Goal: Information Seeking & Learning: Learn about a topic

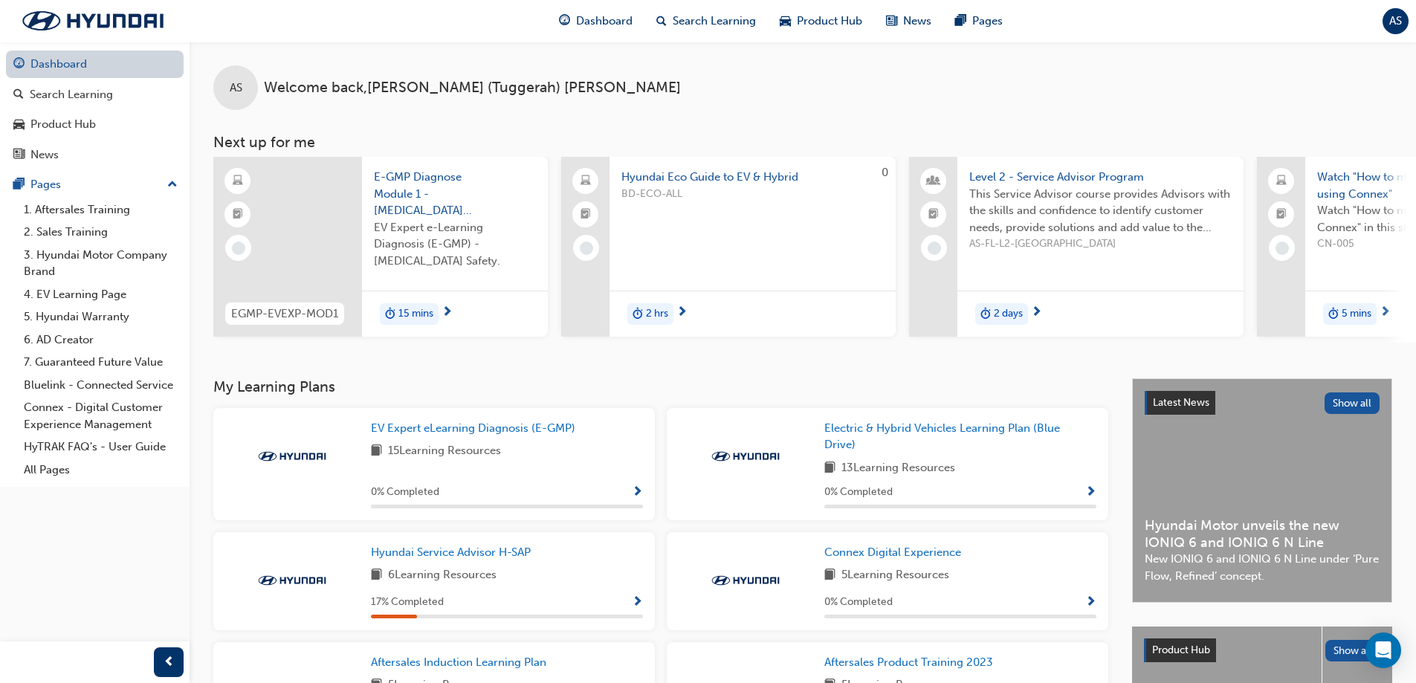
click at [138, 65] on link "Dashboard" at bounding box center [95, 65] width 178 height 28
click at [121, 94] on div "Search Learning" at bounding box center [94, 94] width 163 height 19
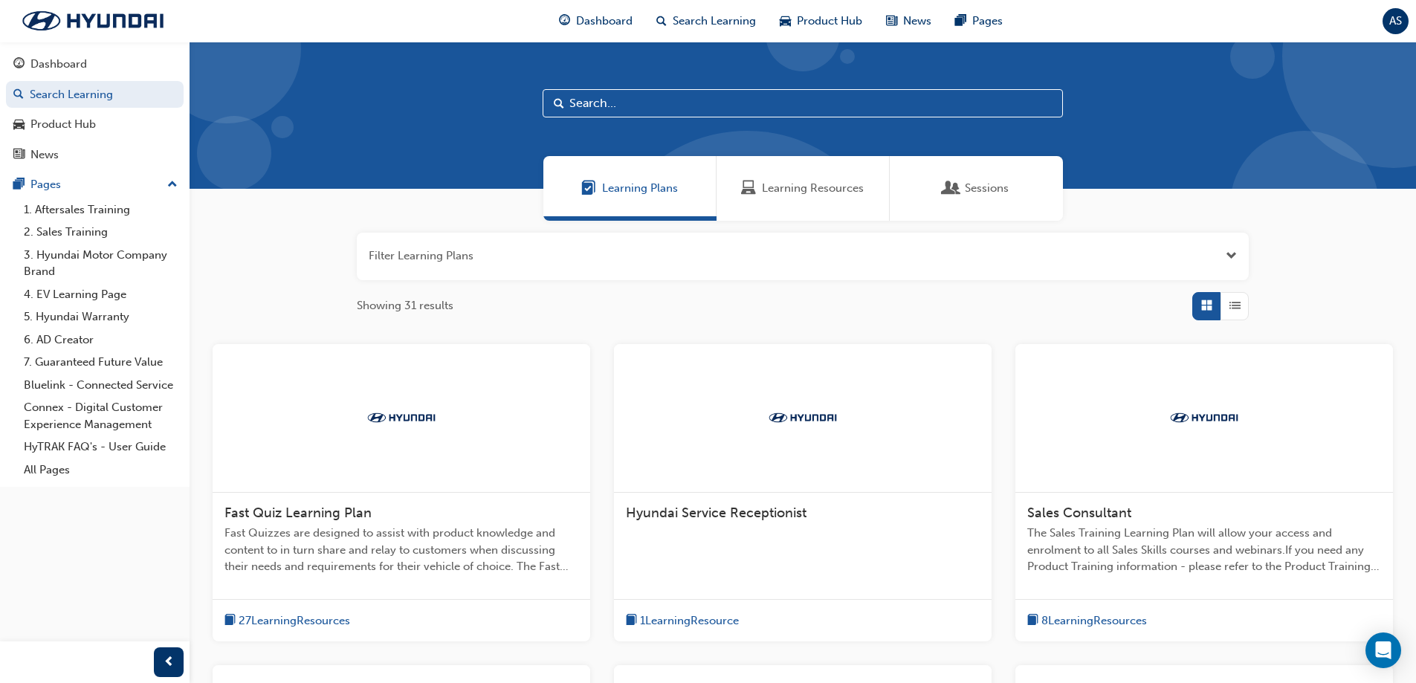
click at [642, 101] on input "text" at bounding box center [803, 103] width 520 height 28
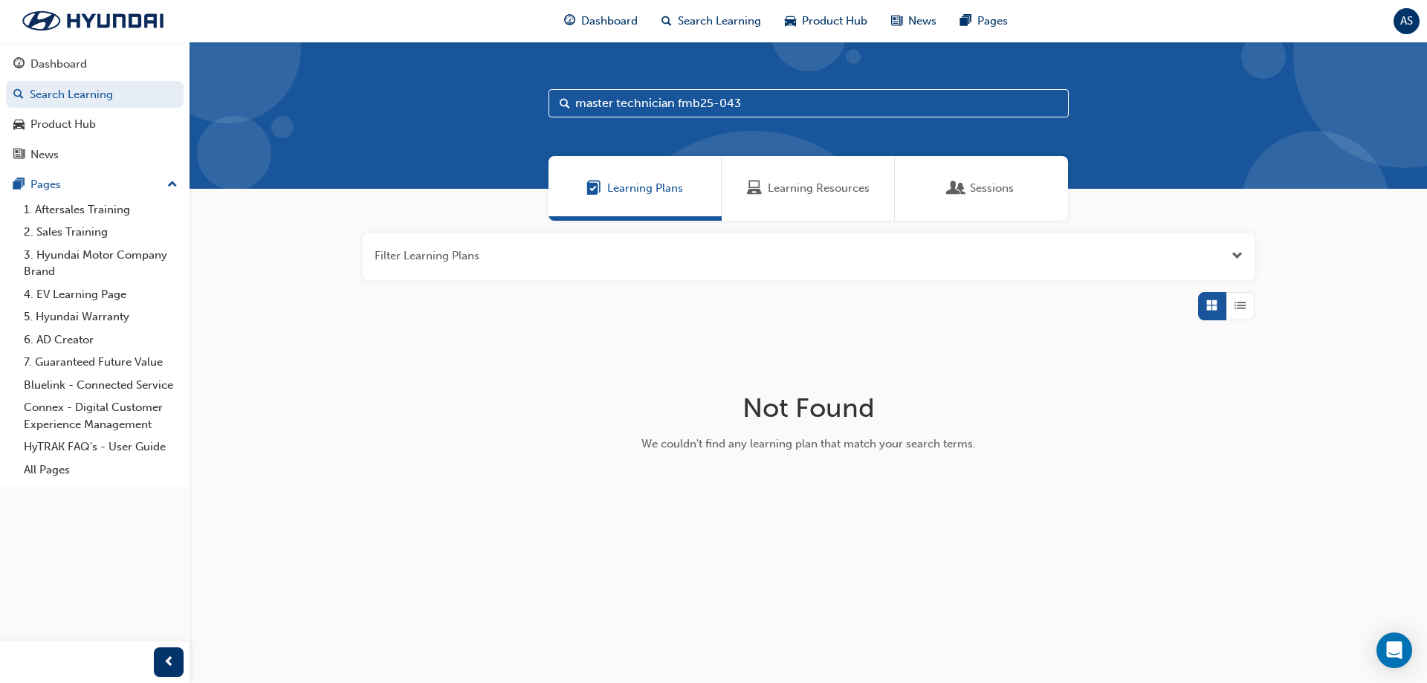
click at [759, 103] on input "master technician fmb25-043" at bounding box center [809, 103] width 520 height 28
drag, startPoint x: 748, startPoint y: 100, endPoint x: 722, endPoint y: 104, distance: 26.4
click at [697, 103] on input "master technician fmb25-043" at bounding box center [809, 103] width 520 height 28
click at [756, 105] on input "master technician fmb25-043" at bounding box center [809, 103] width 520 height 28
click at [753, 103] on input "master technician fmb25-043" at bounding box center [809, 103] width 520 height 28
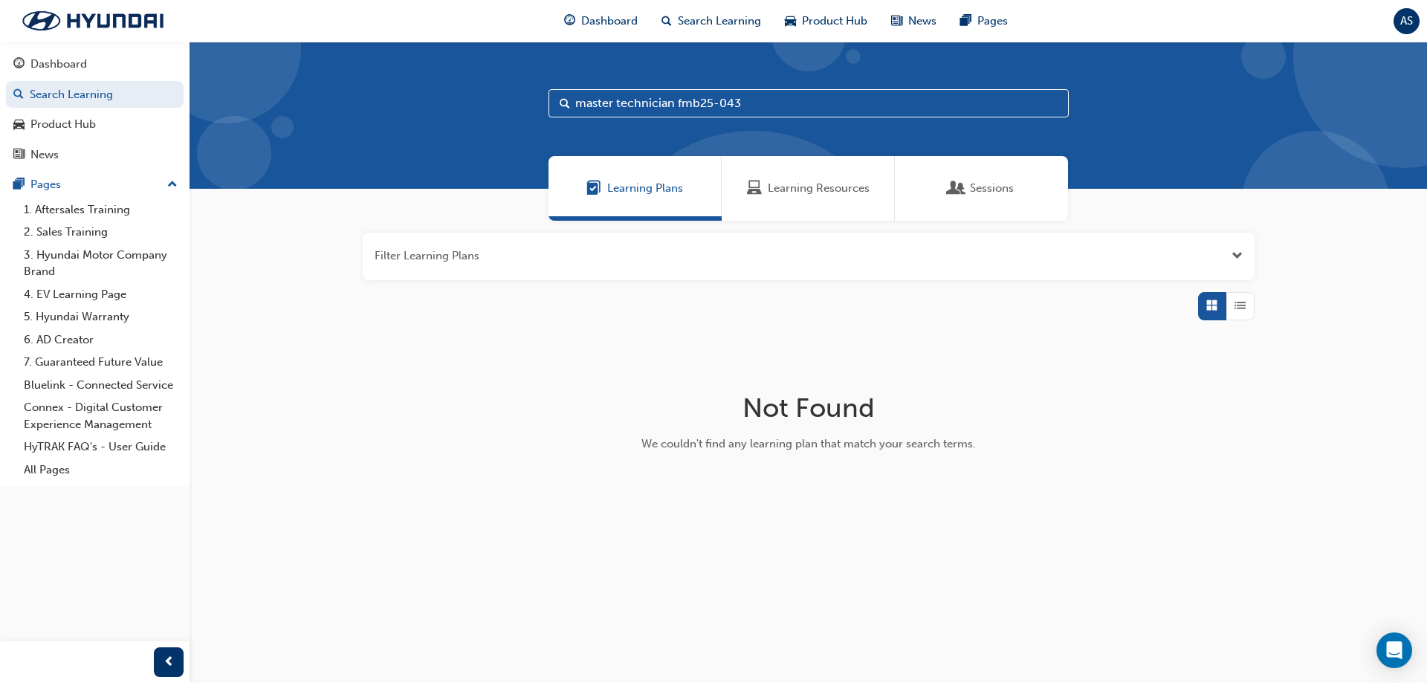
click at [753, 103] on input "master technician fmb25-043" at bounding box center [809, 103] width 520 height 28
click at [752, 103] on input "master technician fmb25-043" at bounding box center [809, 103] width 520 height 28
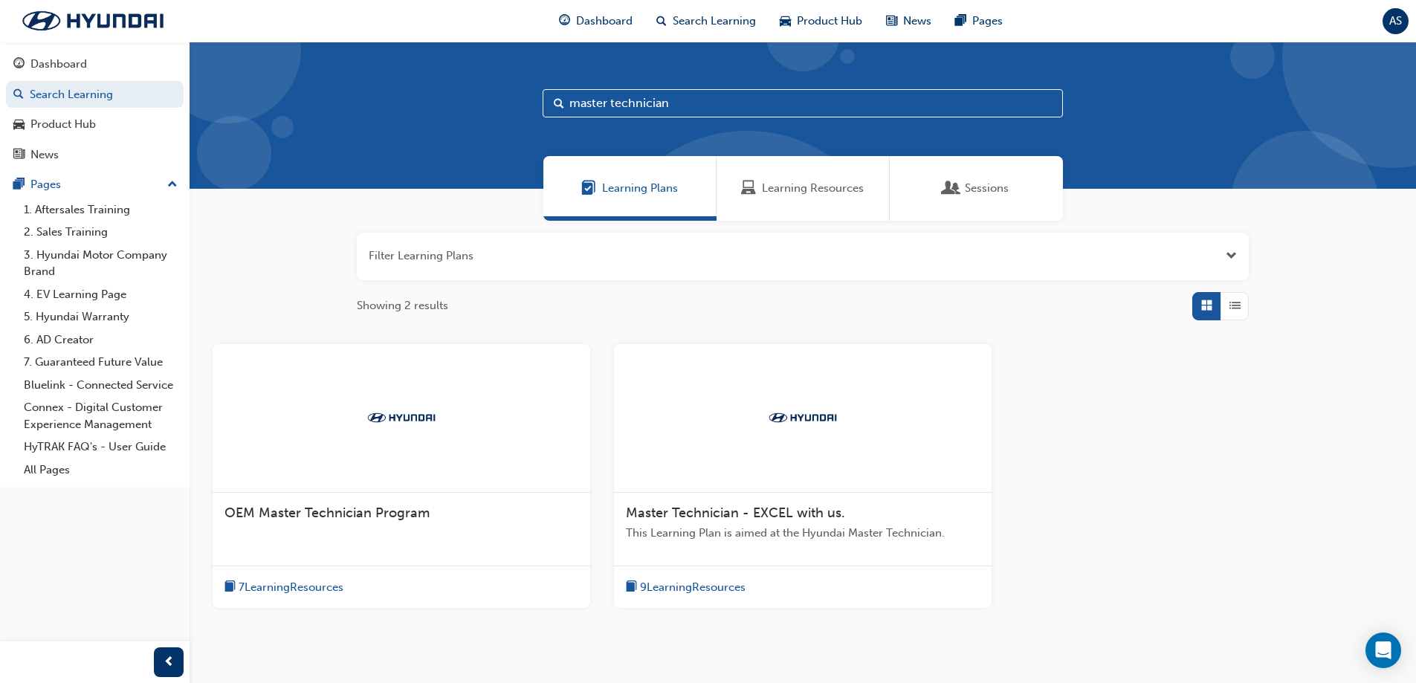
type input "master technician"
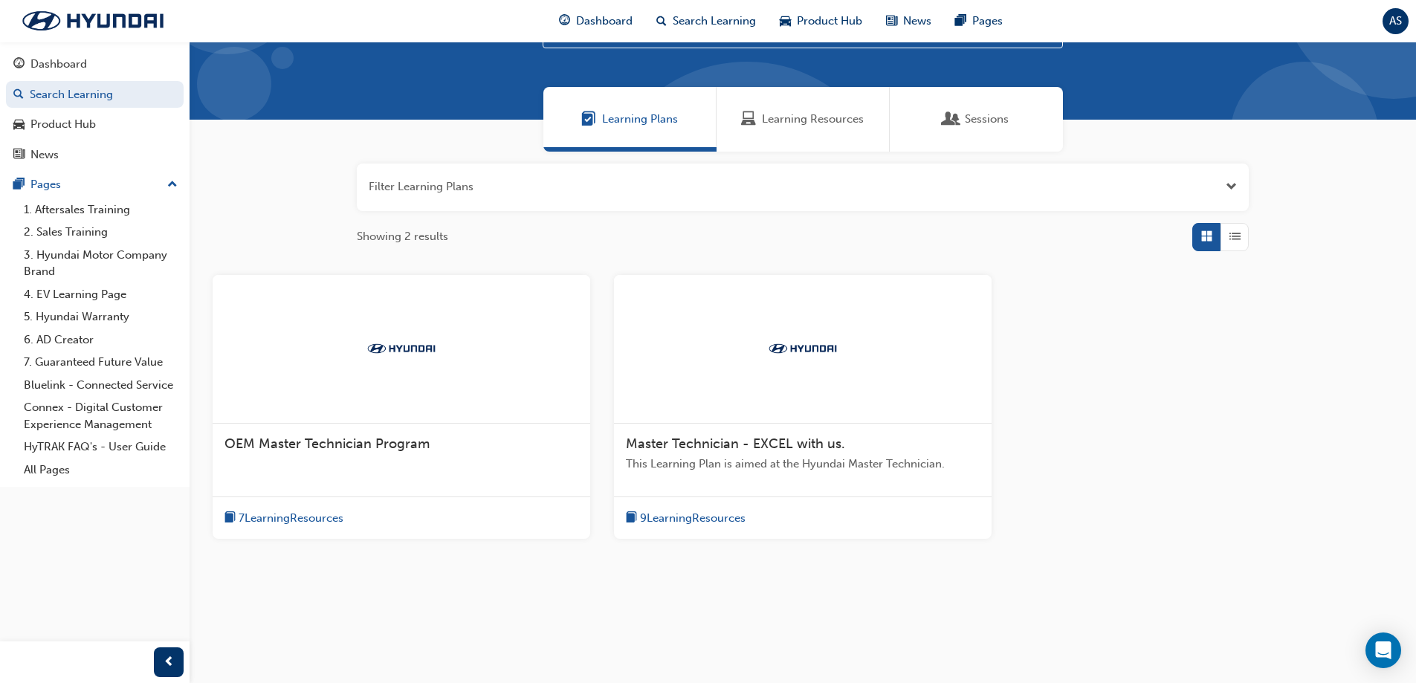
click at [319, 440] on span "OEM Master Technician Program" at bounding box center [327, 444] width 205 height 16
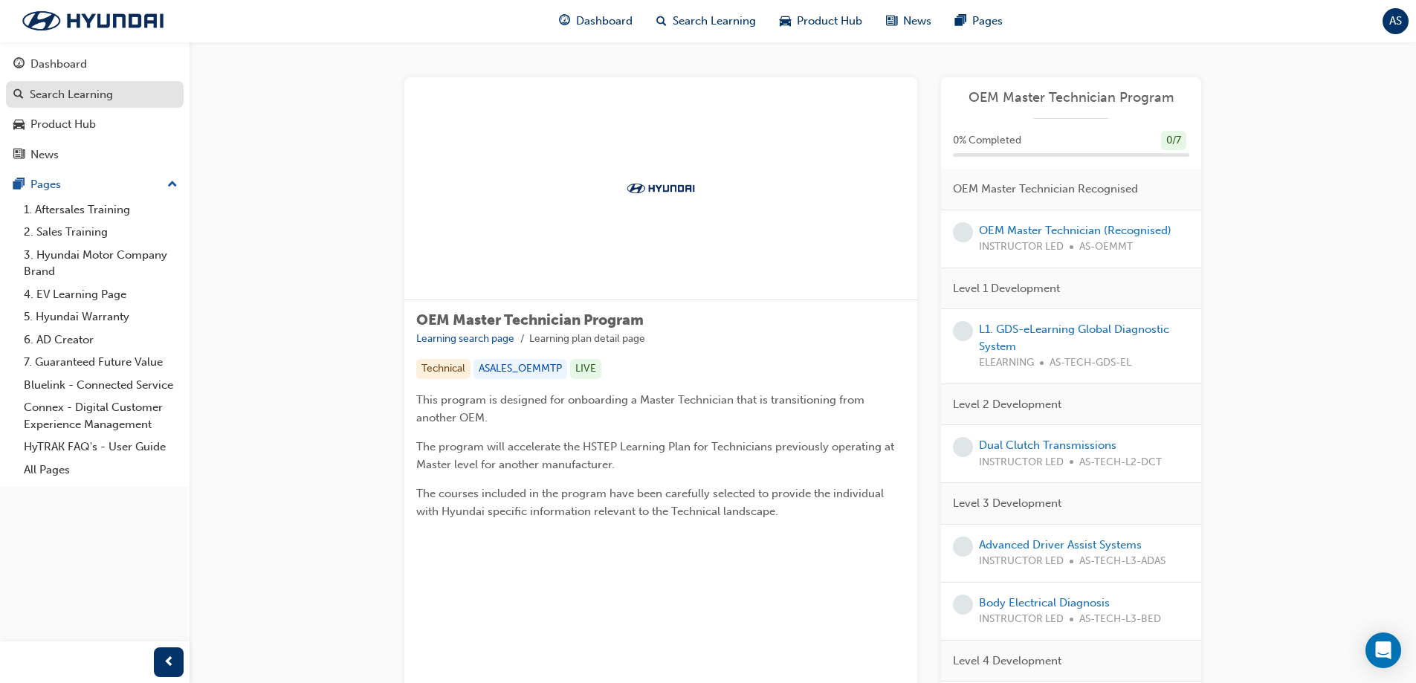
click at [54, 93] on div "Search Learning" at bounding box center [71, 94] width 83 height 17
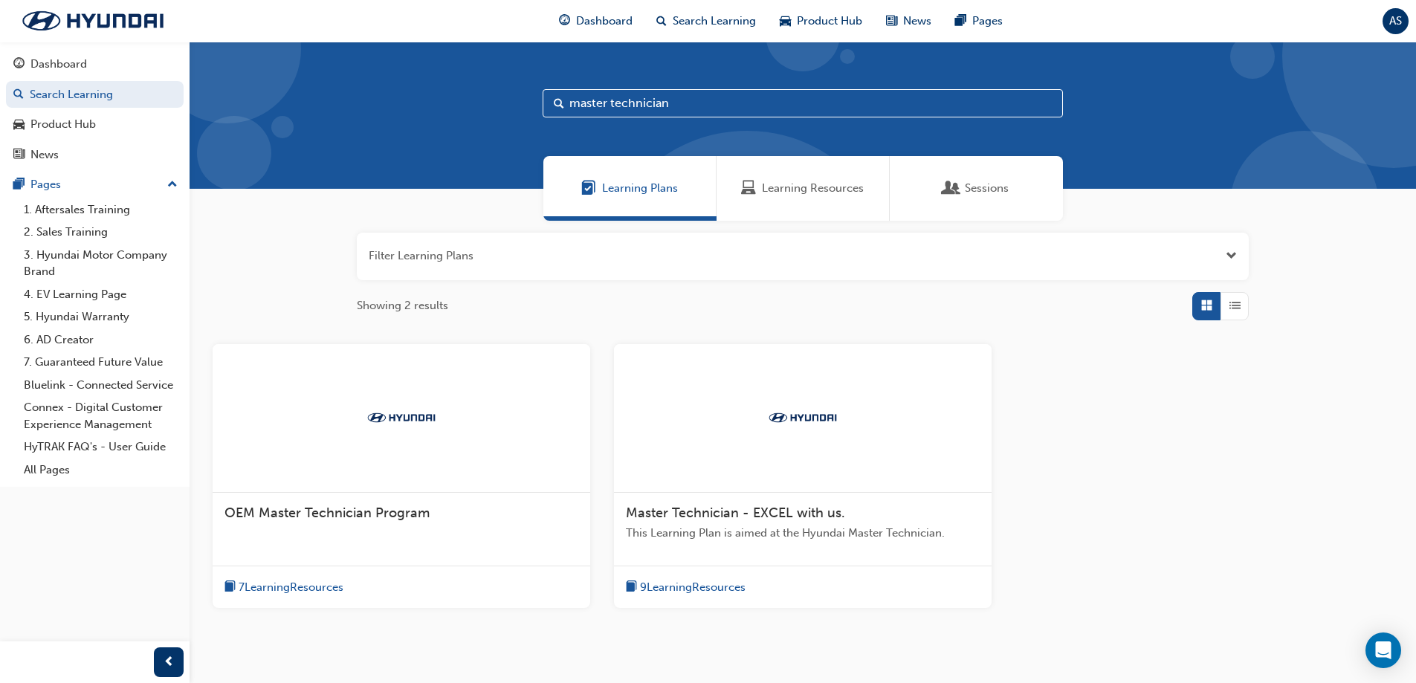
drag, startPoint x: 700, startPoint y: 105, endPoint x: 329, endPoint y: 59, distance: 373.8
click at [465, 84] on div "master technician" at bounding box center [803, 115] width 1227 height 147
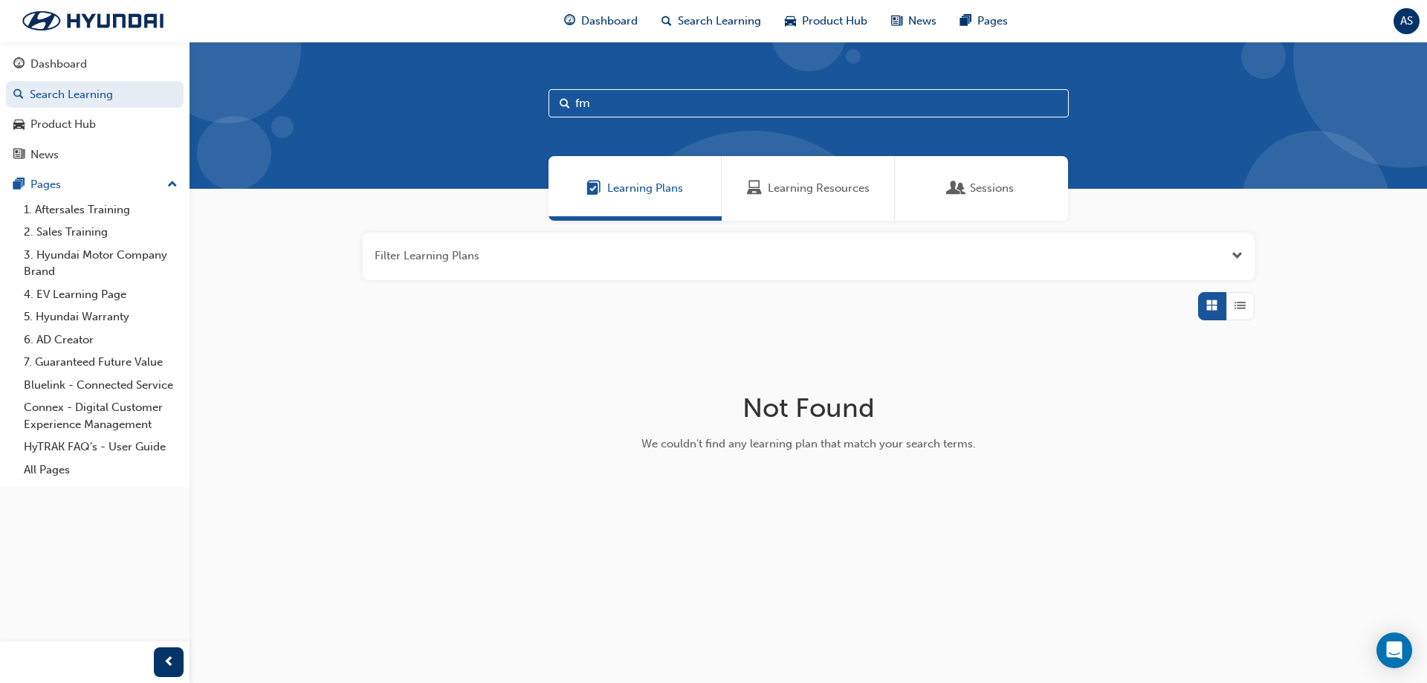
type input "f"
type input "FMB 25-043"
click at [977, 187] on span "Sessions" at bounding box center [992, 188] width 44 height 17
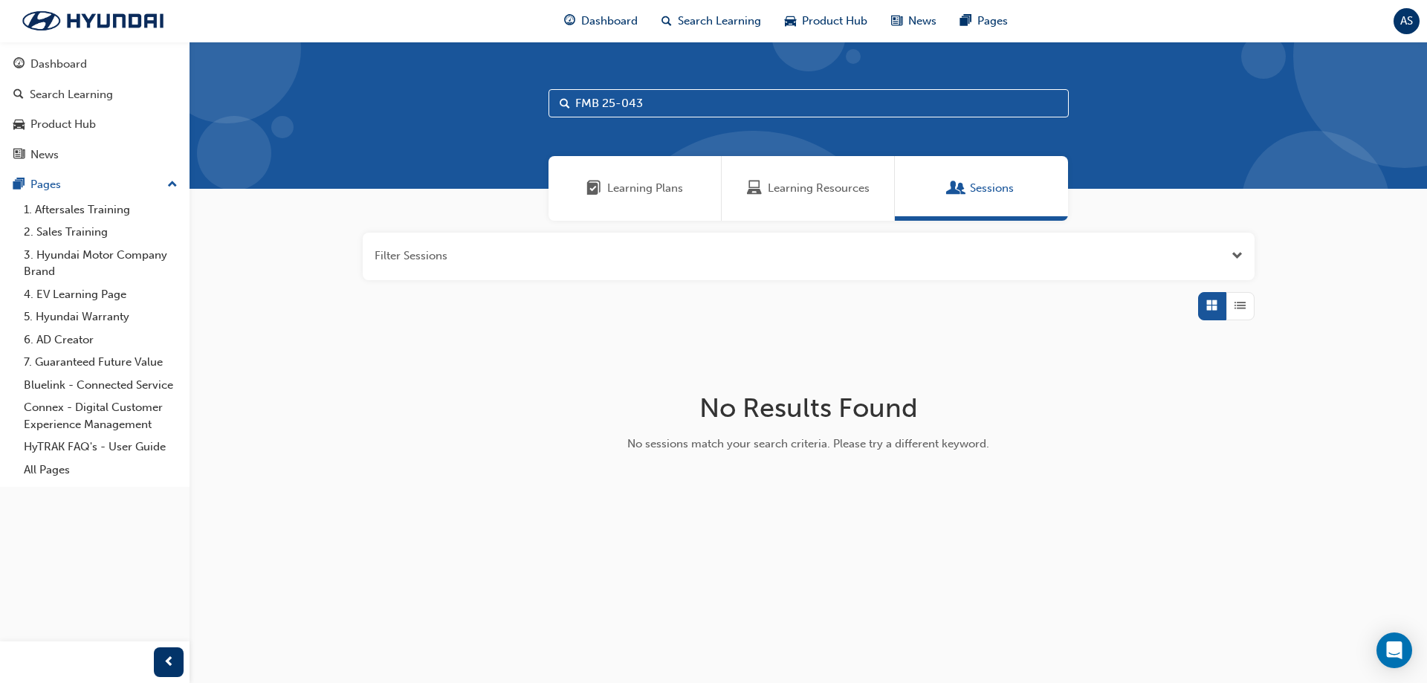
click at [832, 192] on span "Learning Resources" at bounding box center [819, 188] width 102 height 17
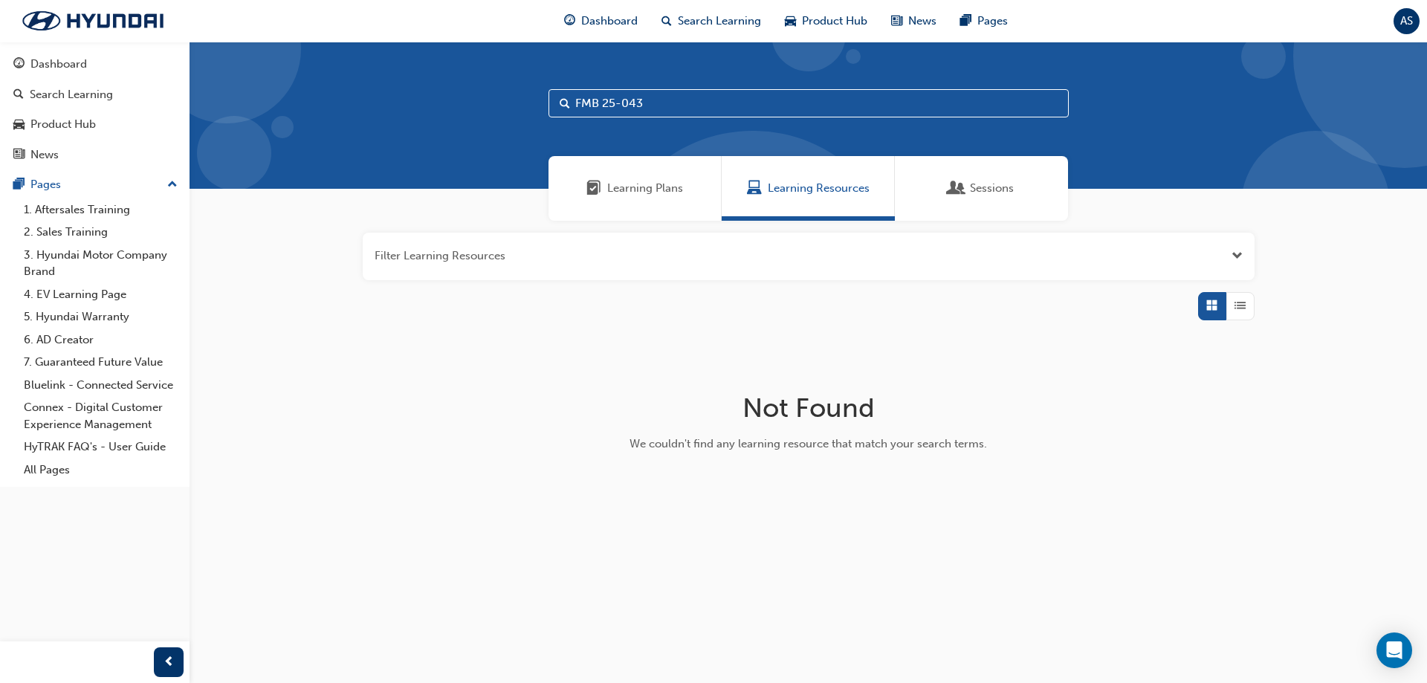
drag, startPoint x: 680, startPoint y: 101, endPoint x: 545, endPoint y: 93, distance: 134.8
click at [546, 94] on div "FMB 25-043" at bounding box center [809, 115] width 1238 height 147
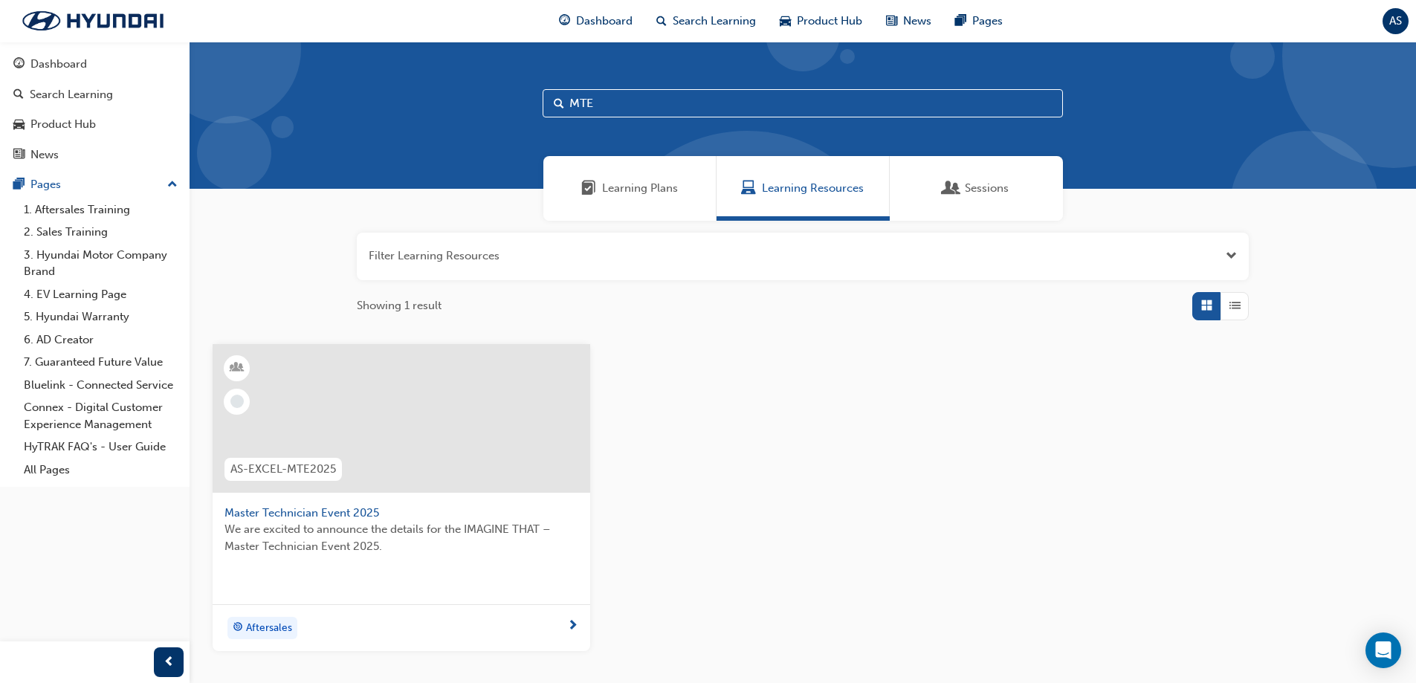
scroll to position [112, 0]
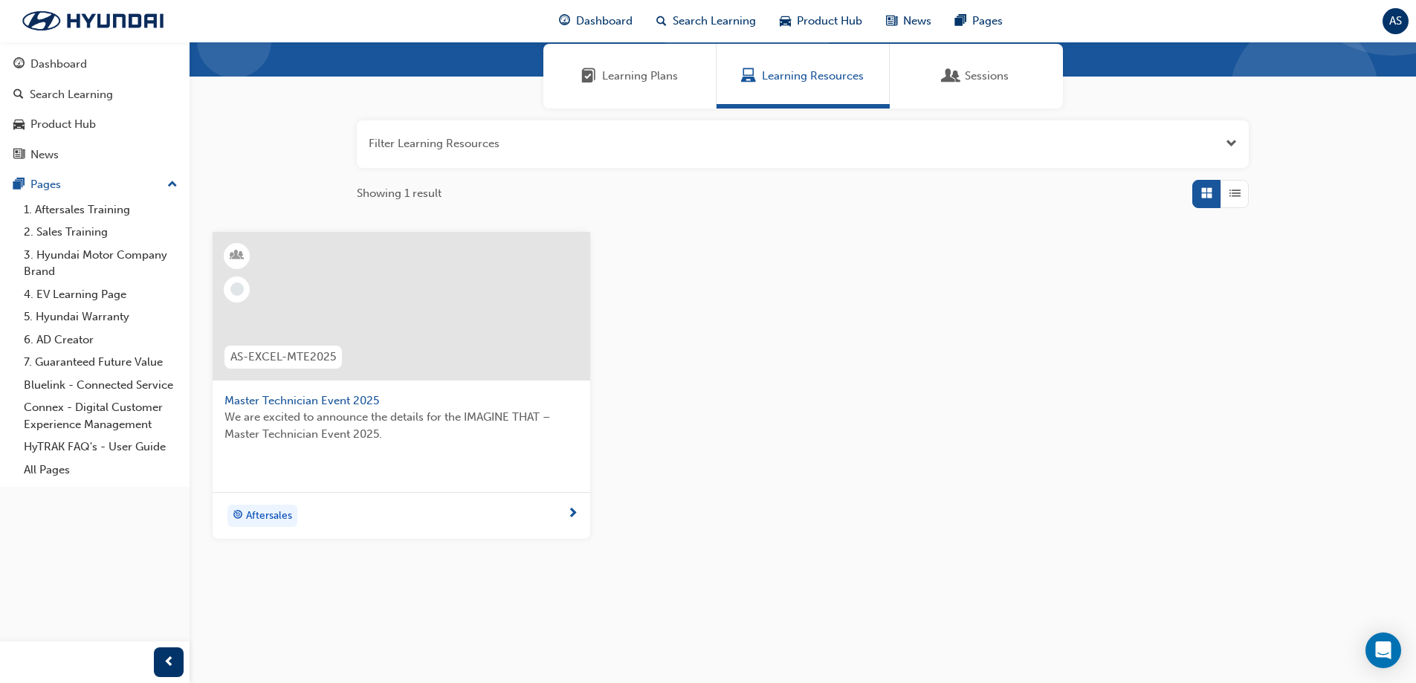
type input "MTE"
click at [314, 359] on span "AS-EXCEL-MTE2025" at bounding box center [283, 357] width 106 height 17
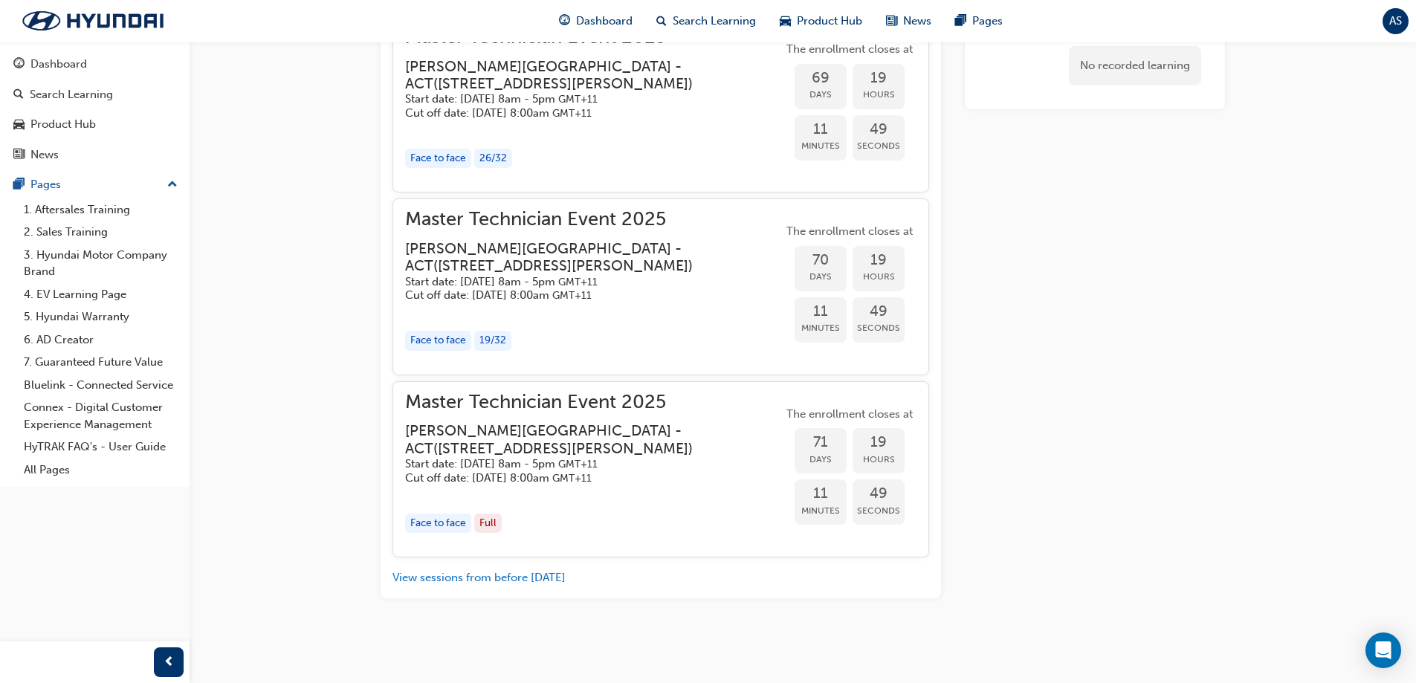
scroll to position [1741, 0]
